Goal: Task Accomplishment & Management: Use online tool/utility

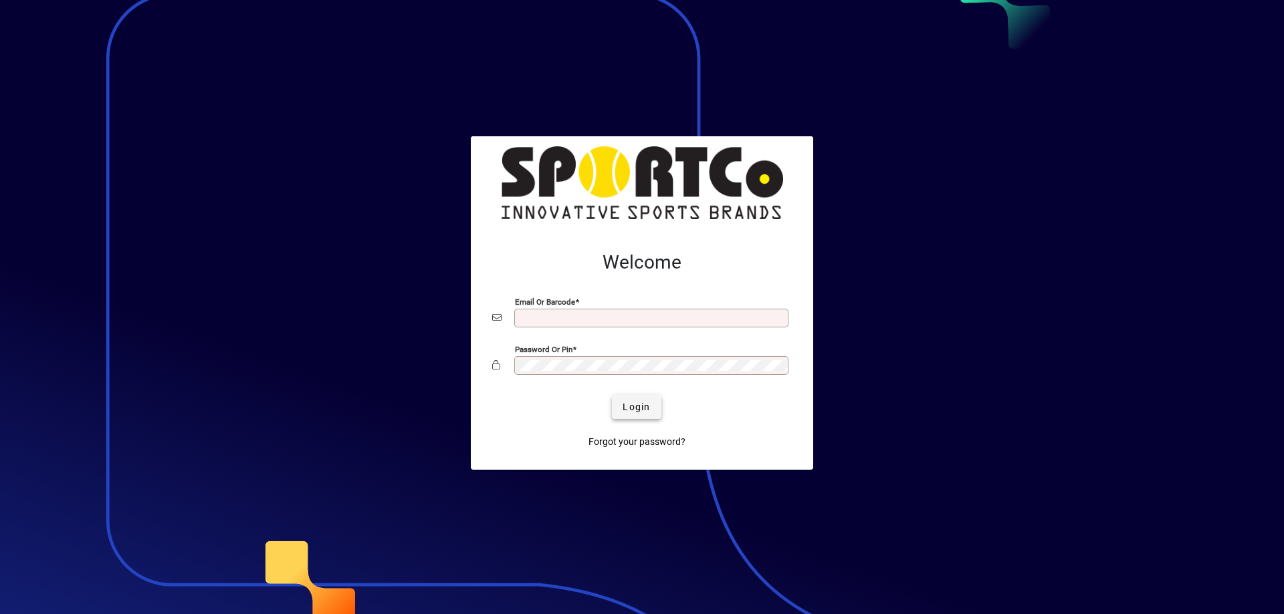
type input "**********"
click at [624, 412] on span "Login" at bounding box center [635, 407] width 27 height 14
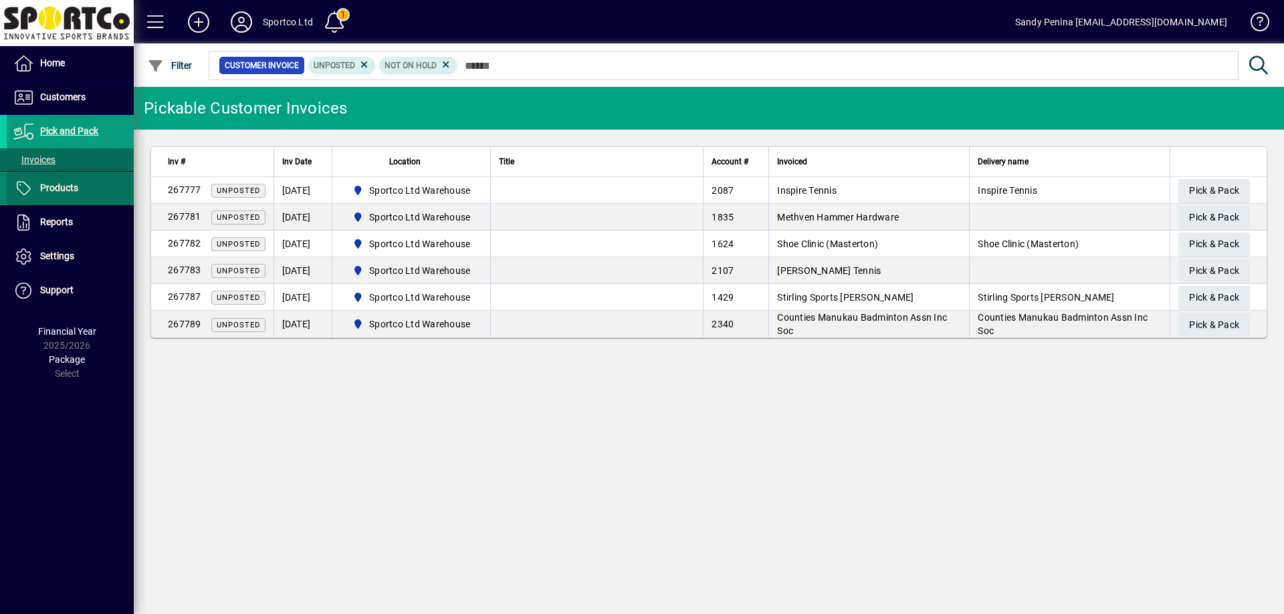
click at [90, 187] on span at bounding box center [70, 188] width 127 height 32
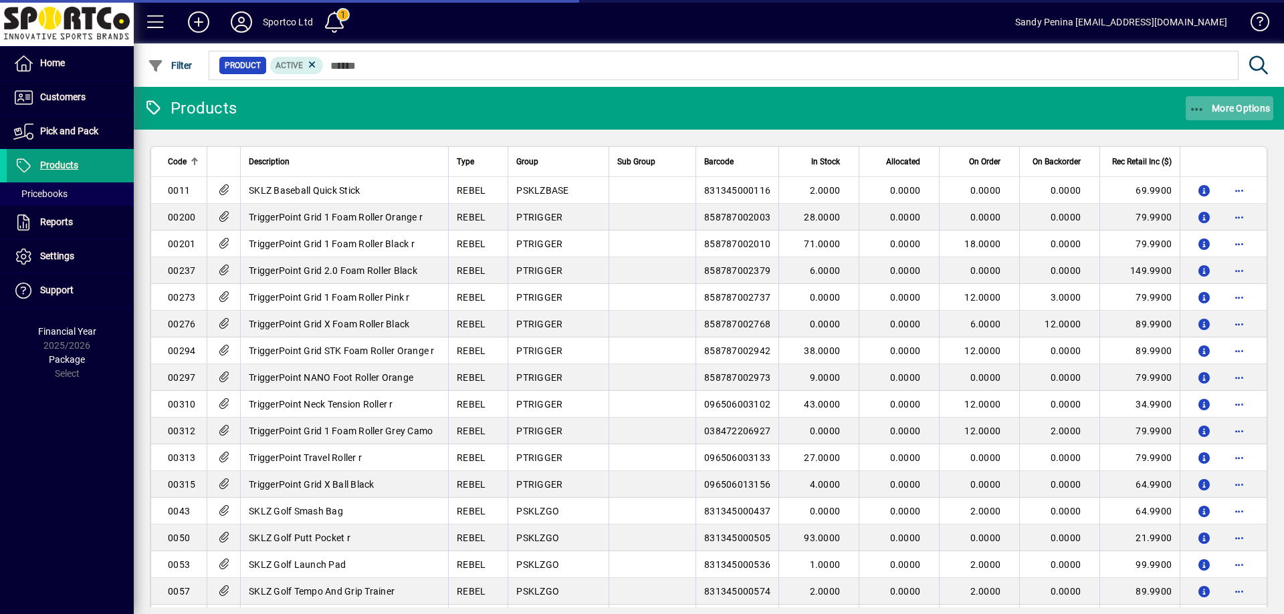
click at [1236, 114] on span "button" at bounding box center [1229, 108] width 88 height 32
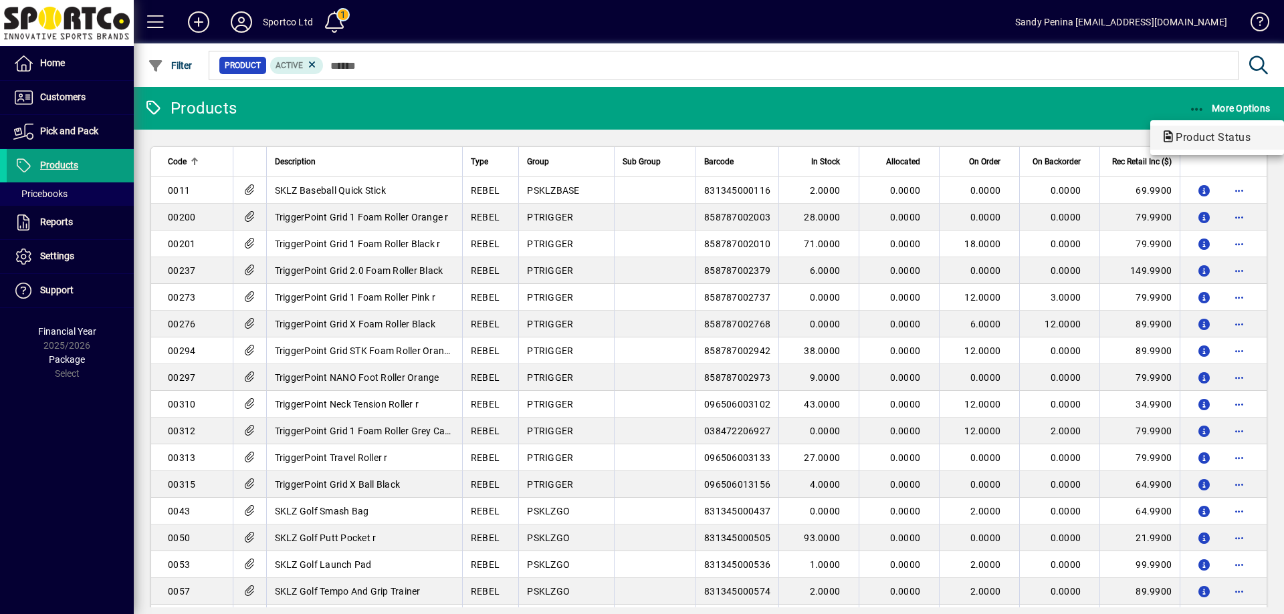
click at [1214, 136] on span "Product Status" at bounding box center [1209, 137] width 96 height 13
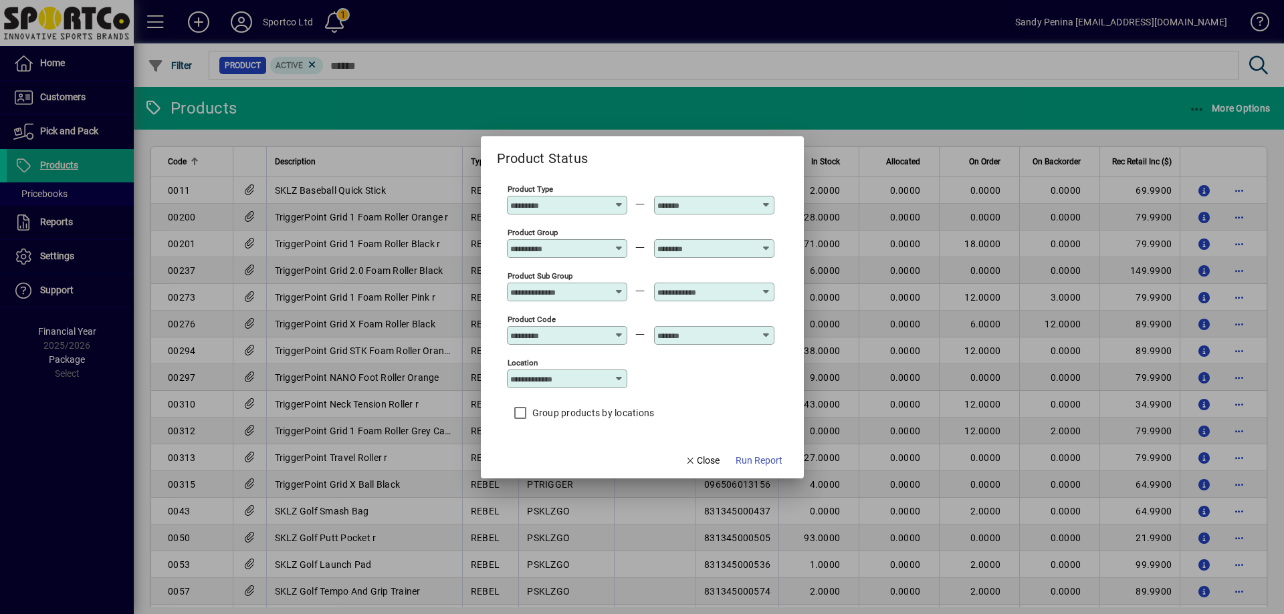
click at [572, 243] on input "Product Group" at bounding box center [559, 248] width 98 height 11
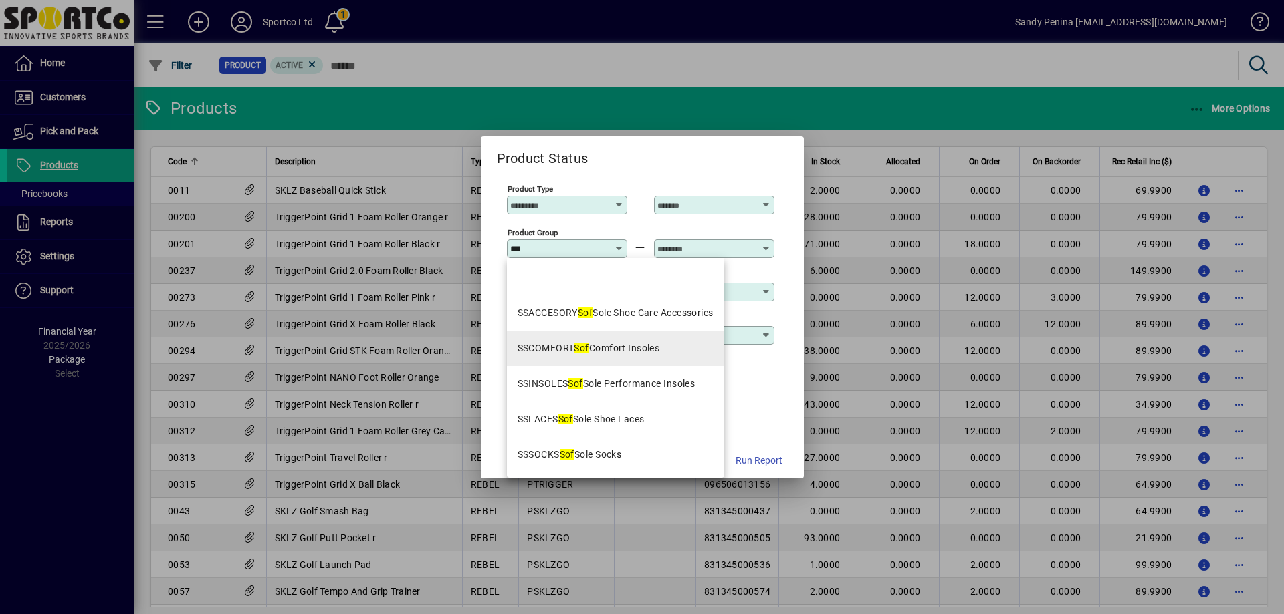
click at [679, 357] on mat-option "SSCOMFORT Sof Comfort Insoles" at bounding box center [615, 348] width 217 height 35
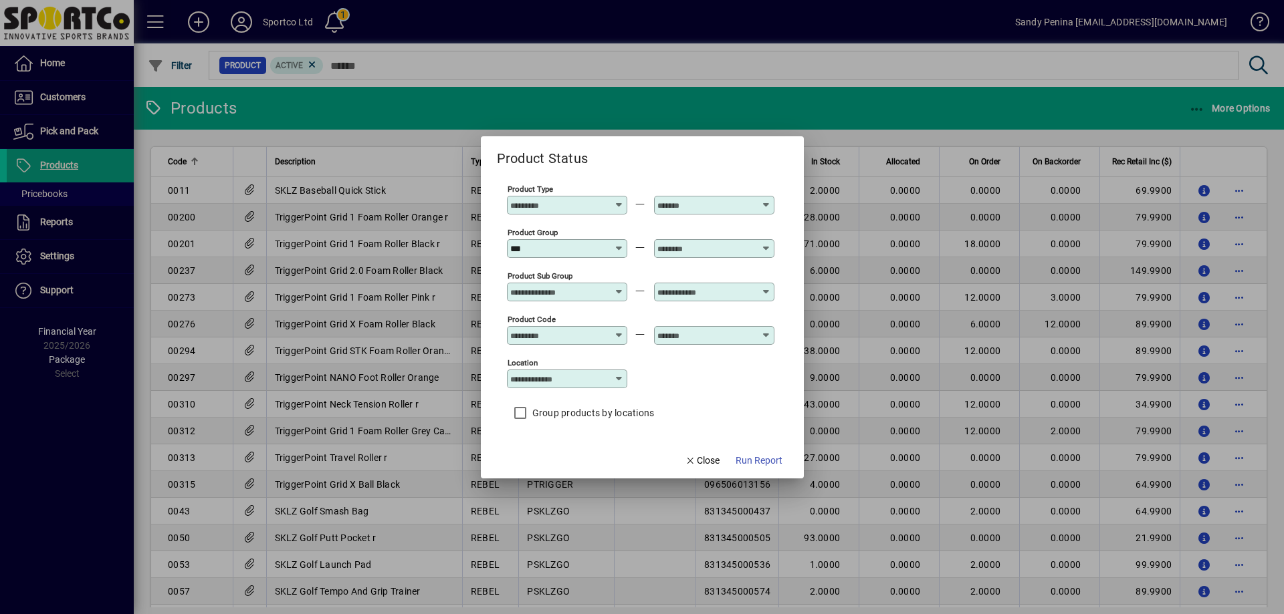
type input "**********"
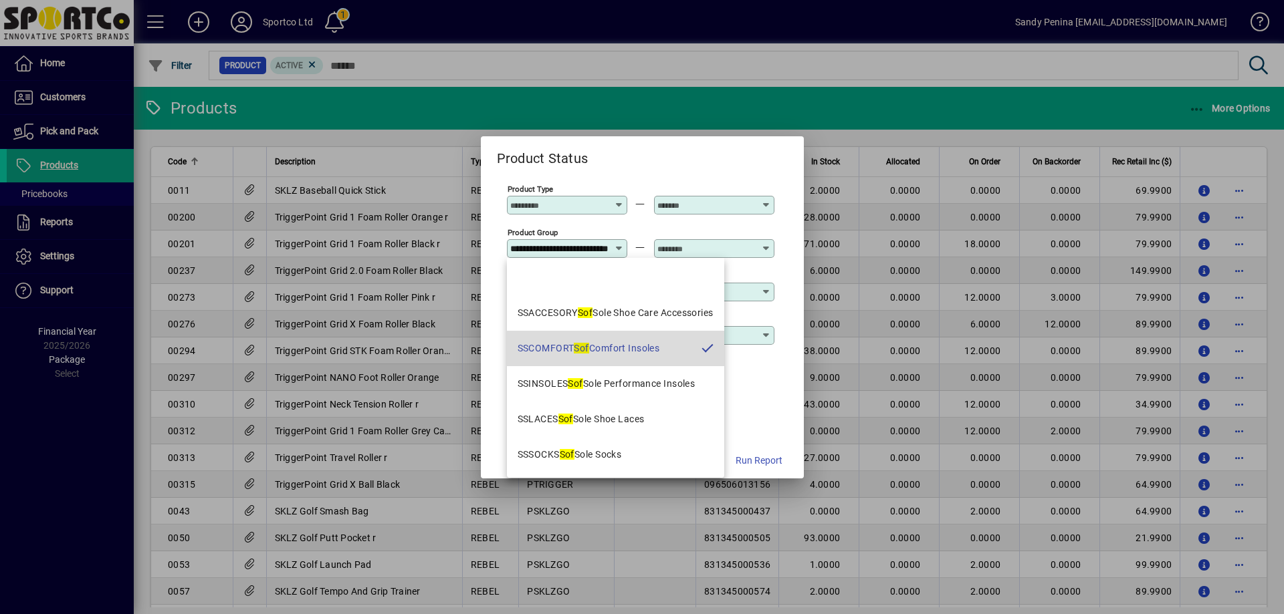
scroll to position [0, 48]
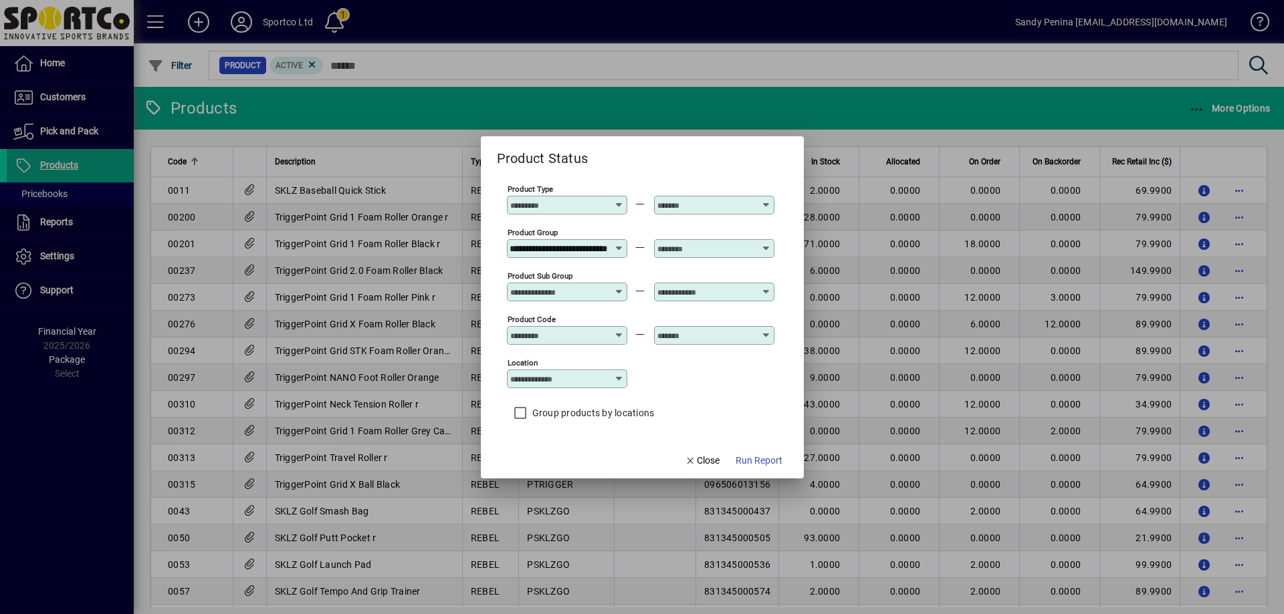
click at [701, 249] on input "text" at bounding box center [706, 248] width 98 height 11
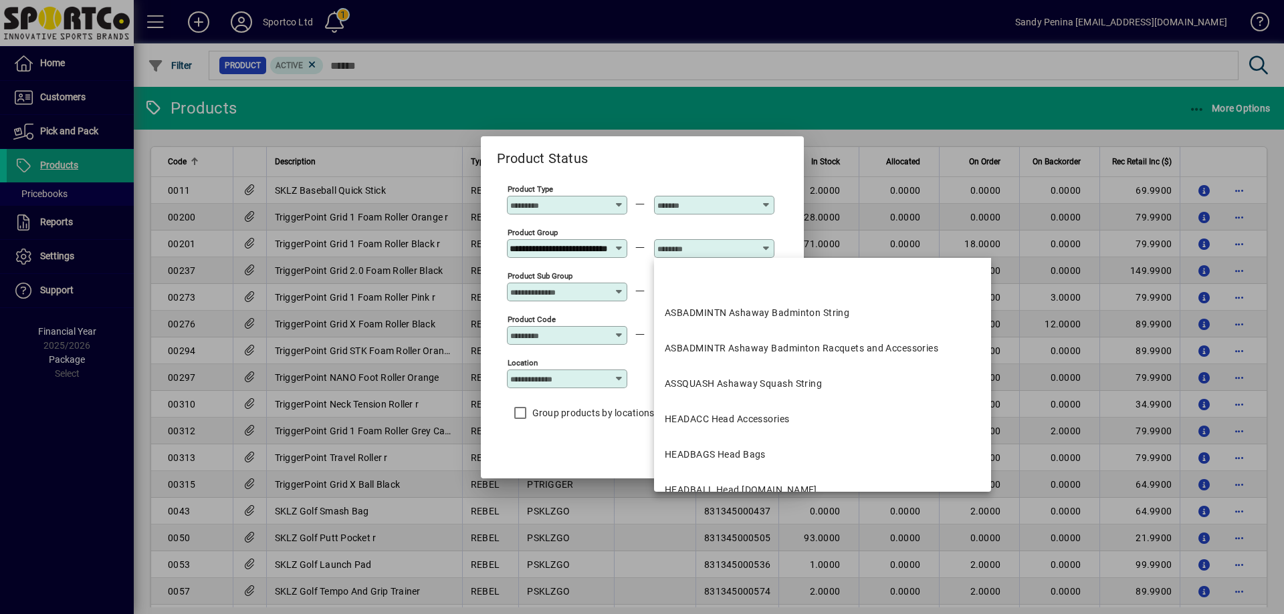
scroll to position [0, 0]
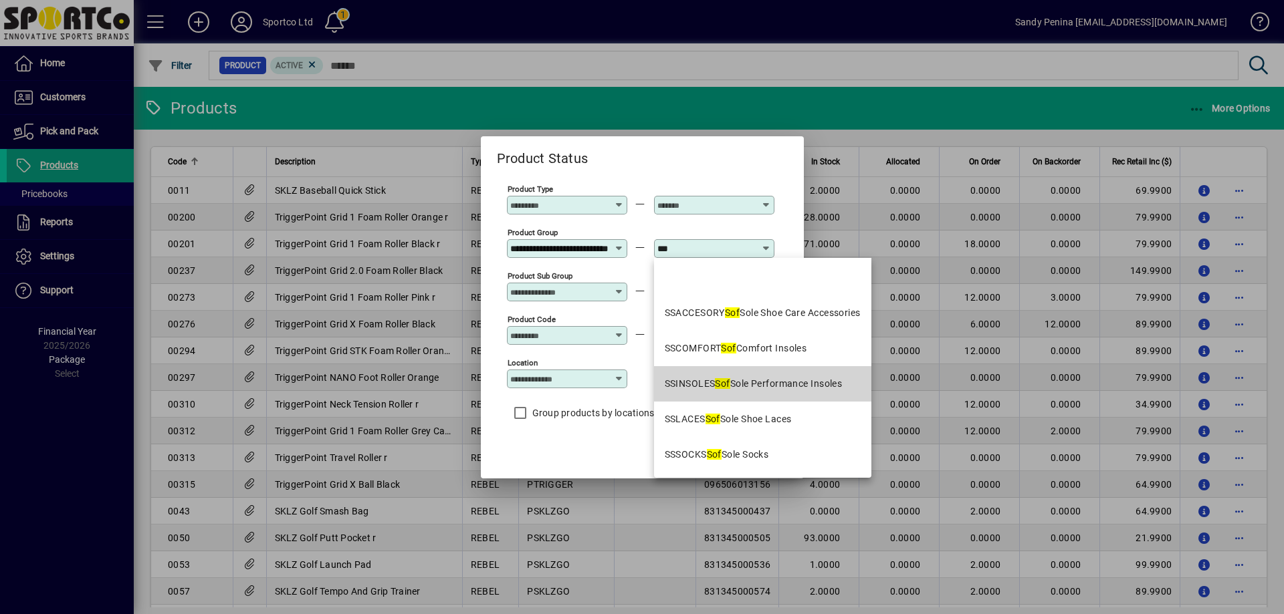
click at [758, 383] on div "SSINSOLES Sof Sole Performance Insoles" at bounding box center [754, 384] width 178 height 14
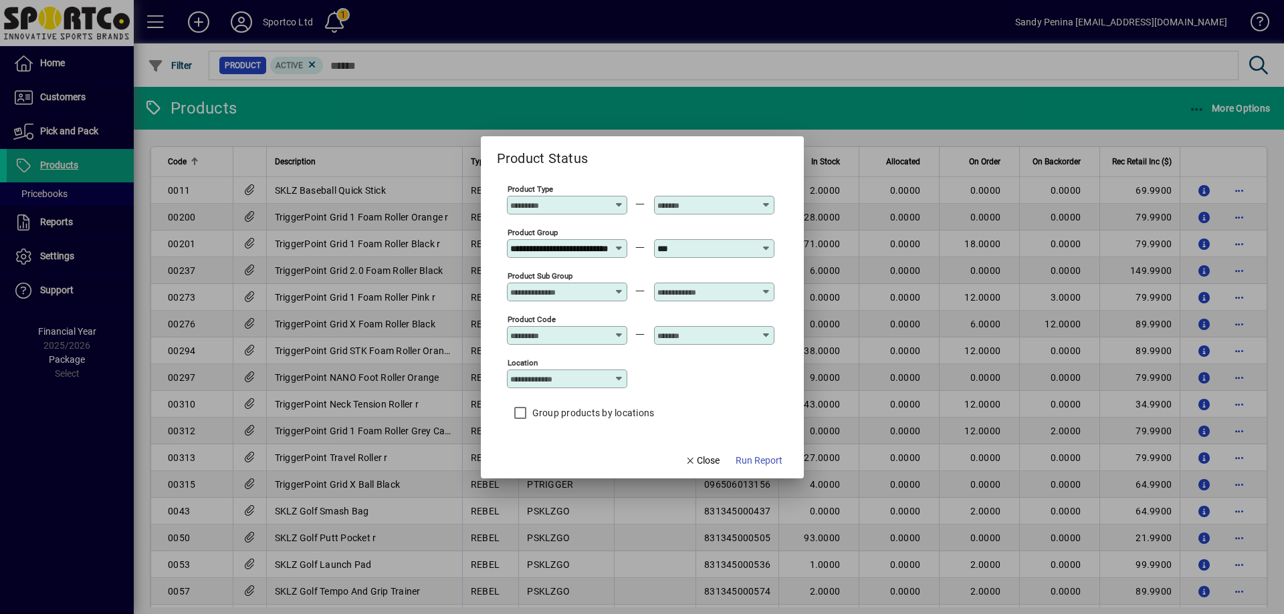
type input "**********"
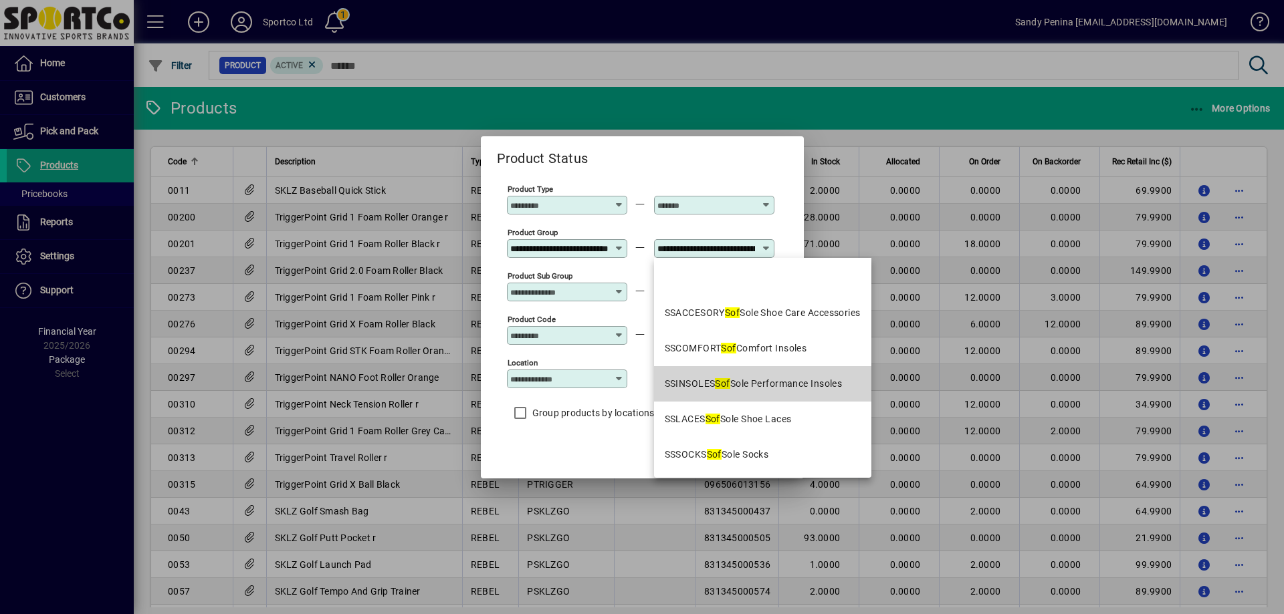
scroll to position [0, 84]
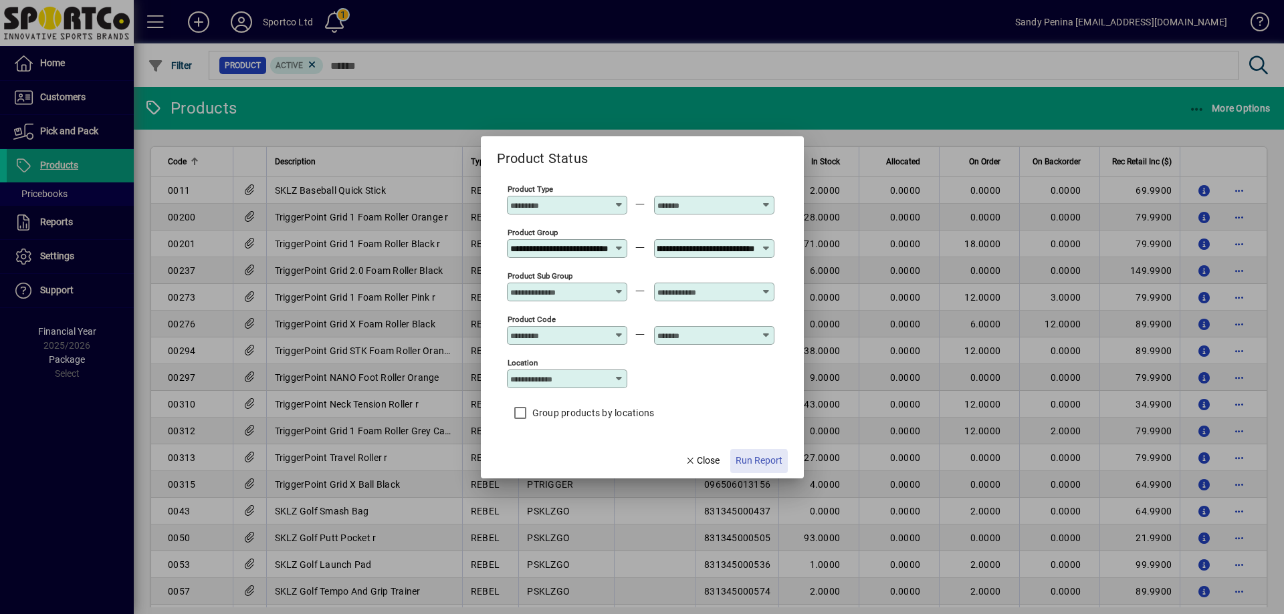
click at [750, 463] on span "Run Report" at bounding box center [758, 461] width 47 height 14
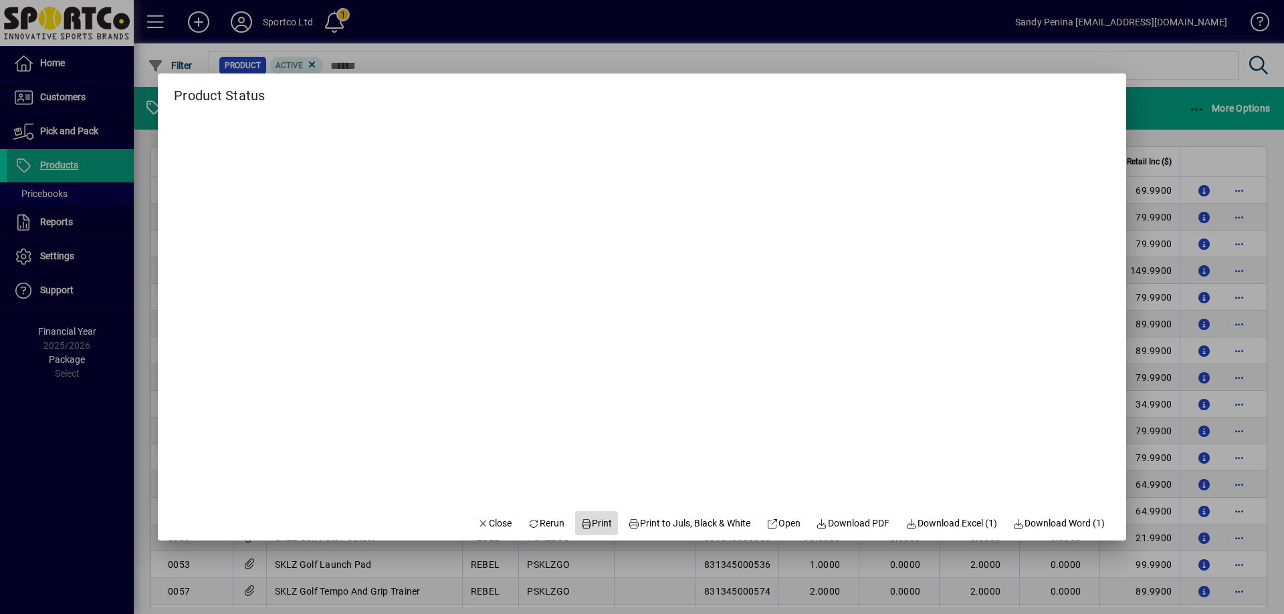
click at [584, 527] on span "Print" at bounding box center [596, 524] width 32 height 14
click at [477, 519] on span "Close" at bounding box center [494, 524] width 35 height 14
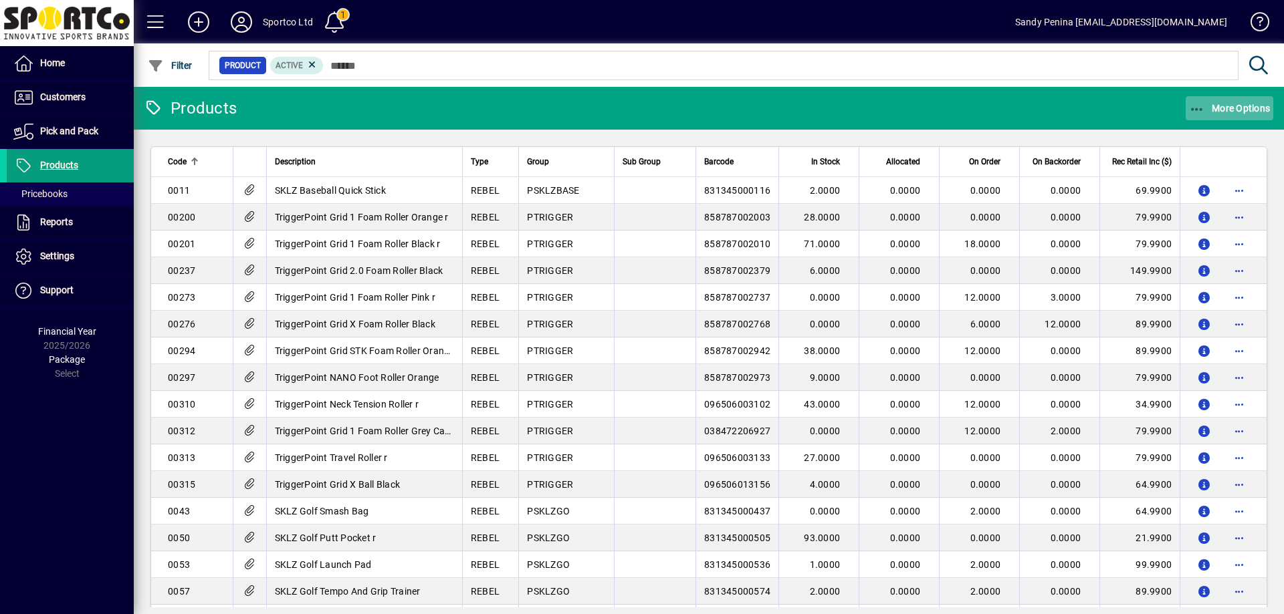
click at [1251, 116] on span "button" at bounding box center [1229, 108] width 88 height 32
click at [1236, 133] on span "Product Status" at bounding box center [1209, 137] width 96 height 13
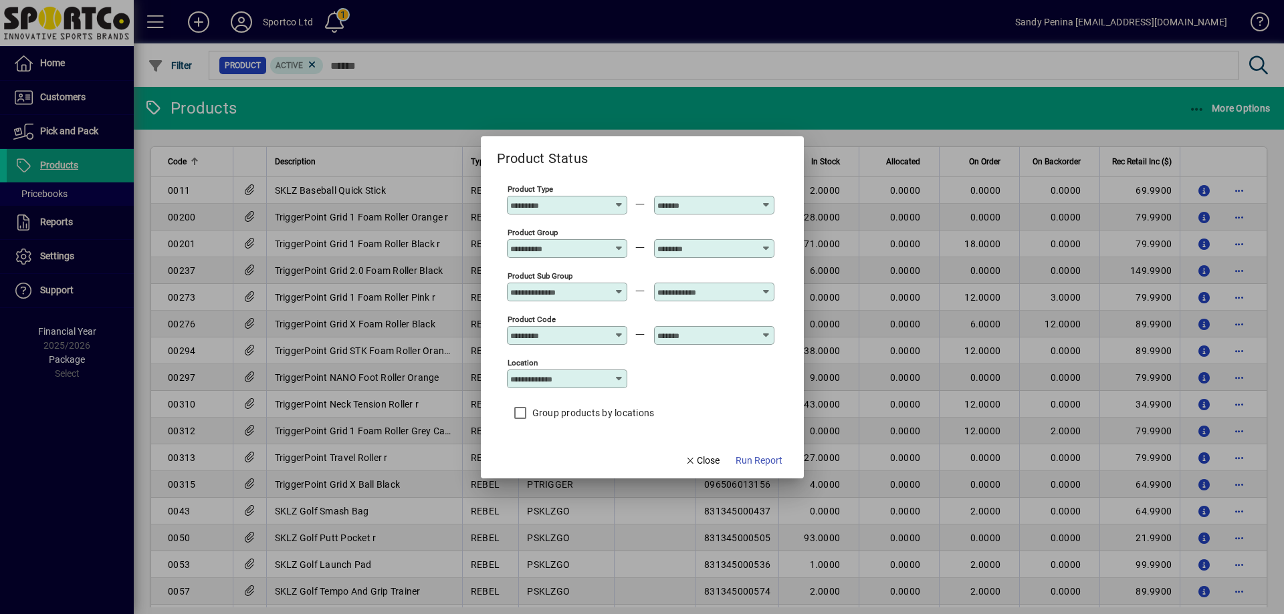
click at [529, 251] on input "Product Group" at bounding box center [559, 248] width 98 height 11
click at [553, 316] on div "SPENC O Spenc o Insoles" at bounding box center [569, 313] width 104 height 14
type input "**********"
click at [687, 249] on input "text" at bounding box center [706, 248] width 98 height 11
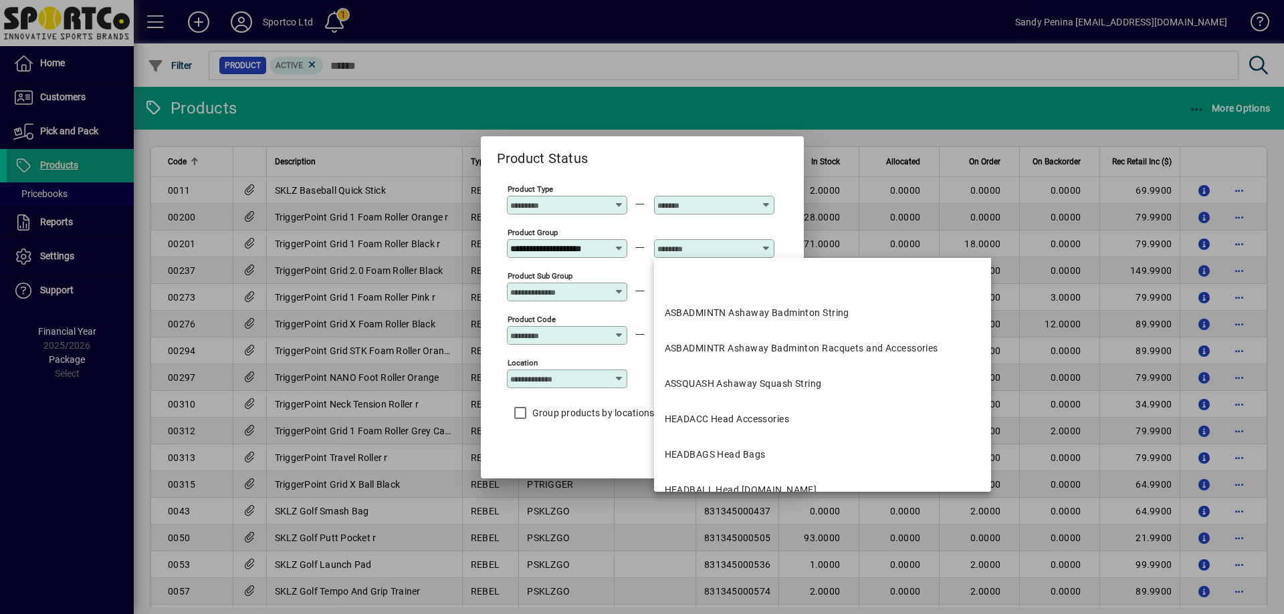
scroll to position [0, 0]
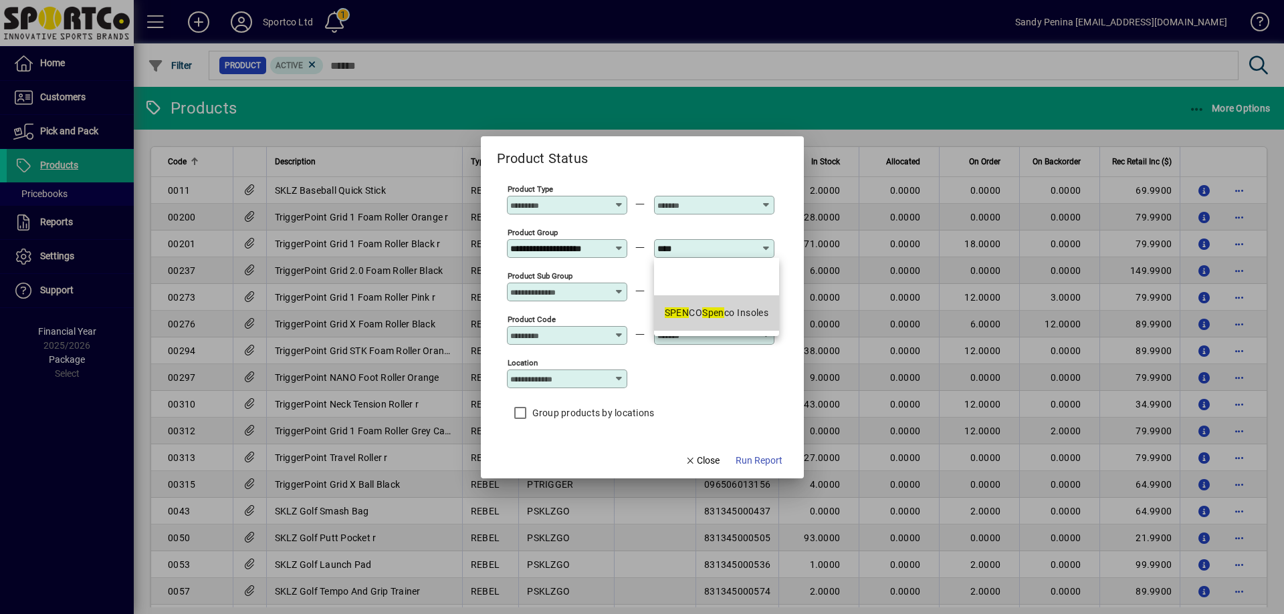
click at [666, 312] on em "SPEN" at bounding box center [677, 313] width 25 height 11
type input "**********"
click at [748, 461] on span "Run Report" at bounding box center [758, 461] width 47 height 14
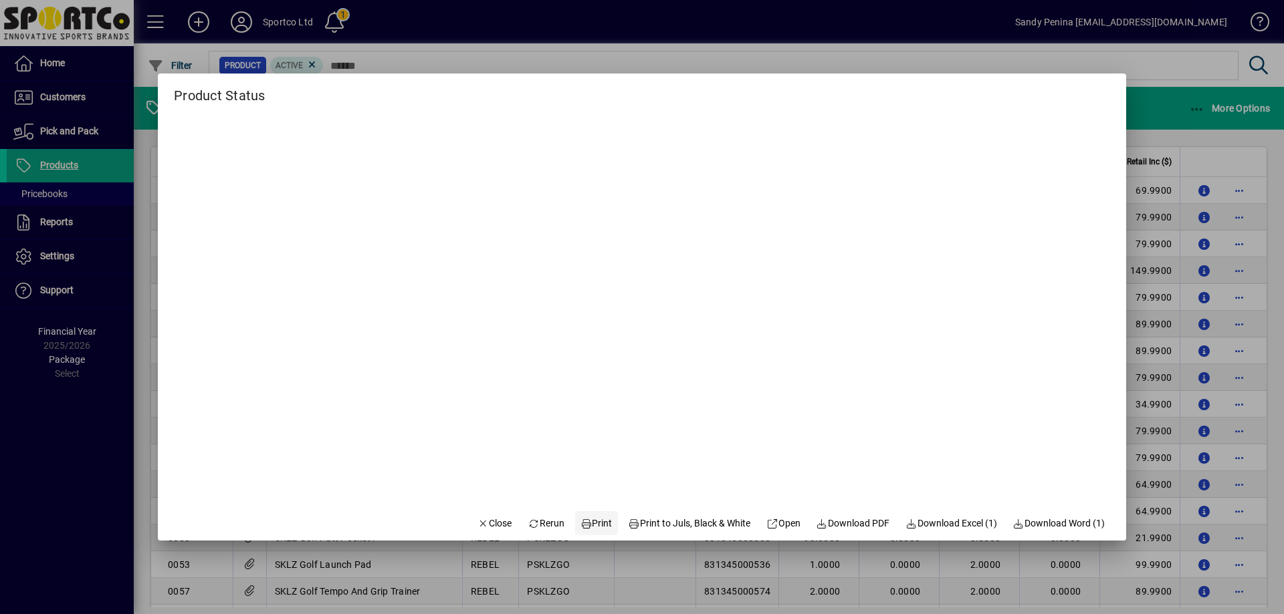
click at [587, 517] on span "Print" at bounding box center [596, 524] width 32 height 14
click at [491, 521] on span "Close" at bounding box center [494, 524] width 35 height 14
